Goal: Information Seeking & Learning: Learn about a topic

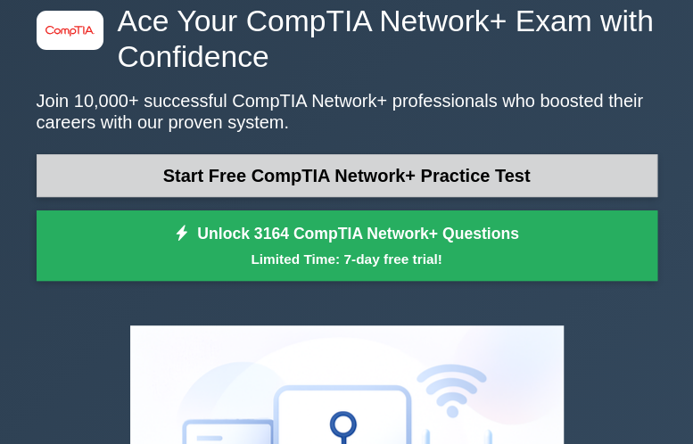
click at [324, 177] on link "Start Free CompTIA Network+ Practice Test" at bounding box center [347, 175] width 621 height 43
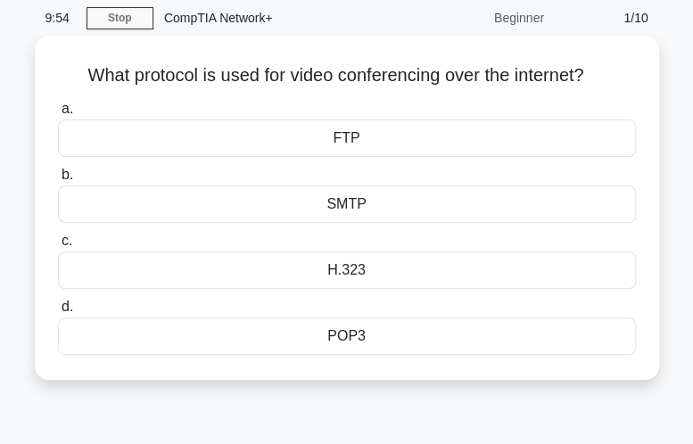
scroll to position [89, 0]
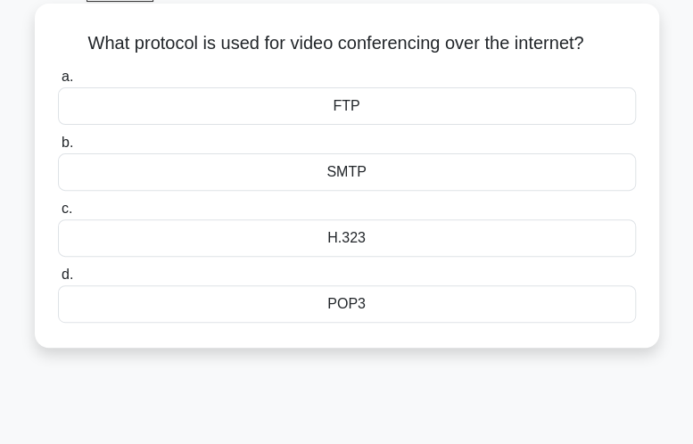
click at [380, 183] on div "SMTP" at bounding box center [347, 172] width 578 height 37
click at [58, 149] on input "b. SMTP" at bounding box center [58, 143] width 0 height 12
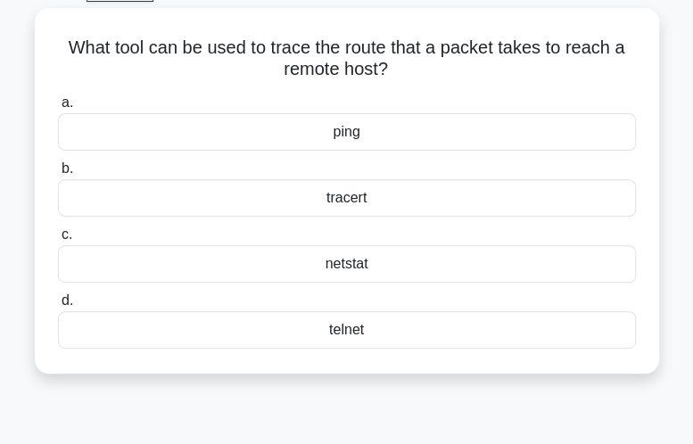
scroll to position [0, 0]
